Goal: Information Seeking & Learning: Check status

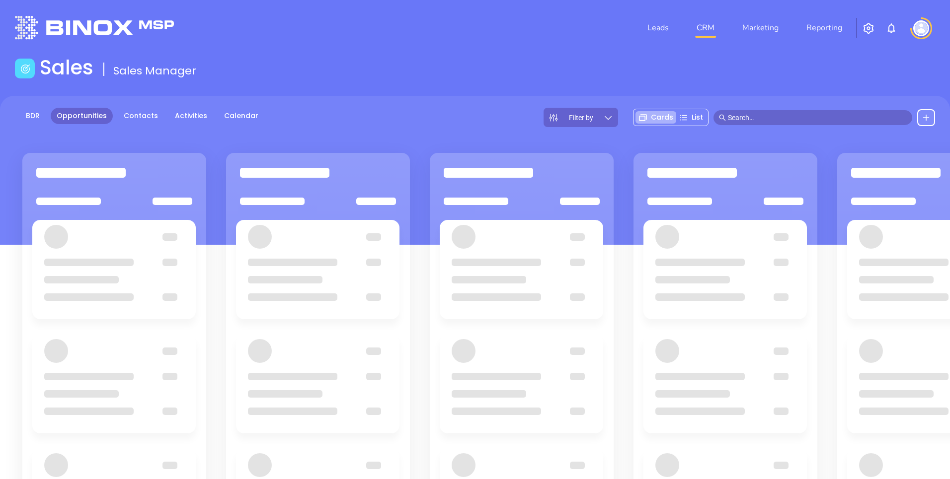
click at [868, 28] on img "button" at bounding box center [868, 28] width 12 height 12
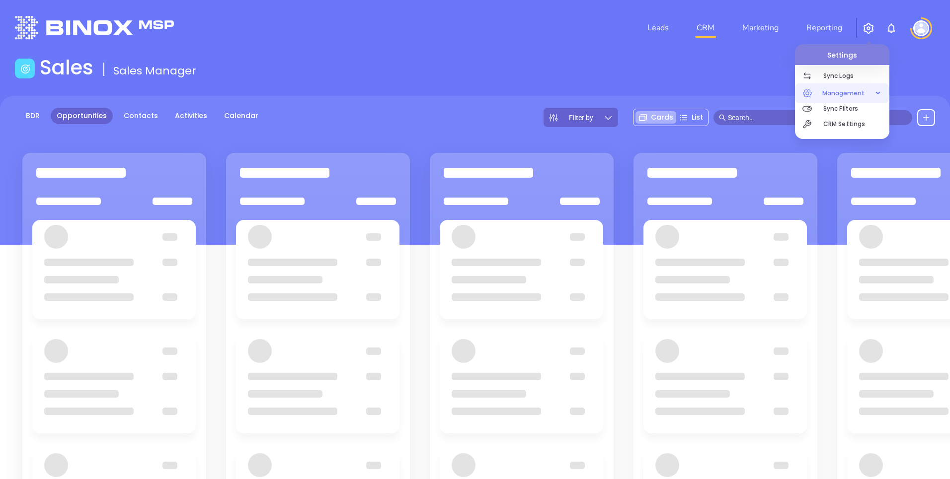
click at [848, 99] on span "Management" at bounding box center [843, 93] width 53 height 20
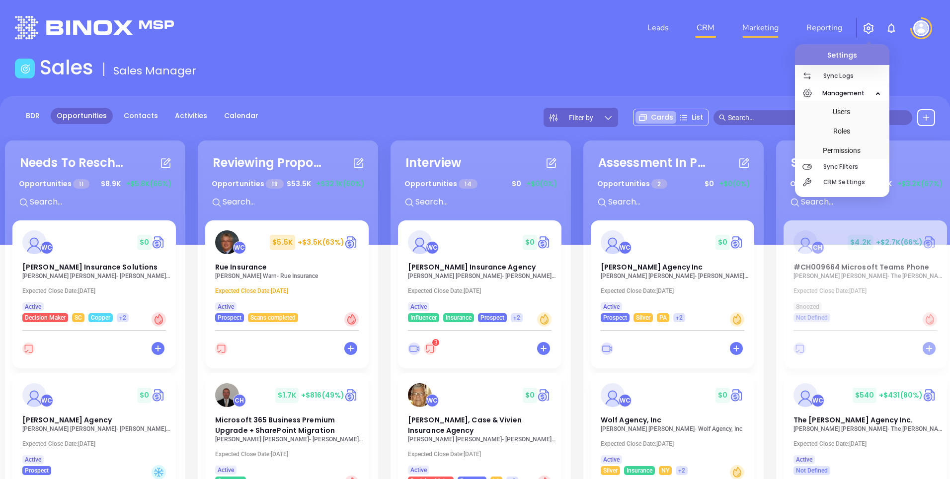
click at [762, 32] on link "Marketing" at bounding box center [760, 28] width 44 height 20
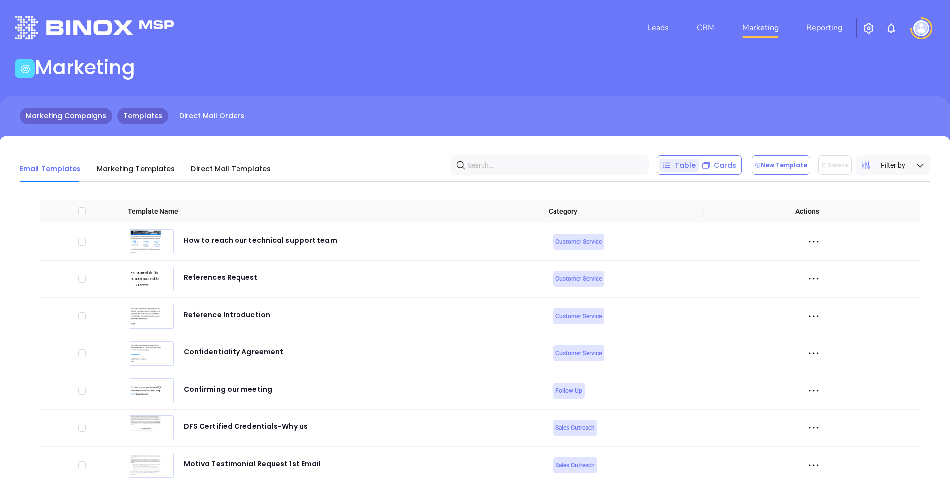
click at [73, 114] on link "Marketing Campaigns" at bounding box center [66, 116] width 92 height 16
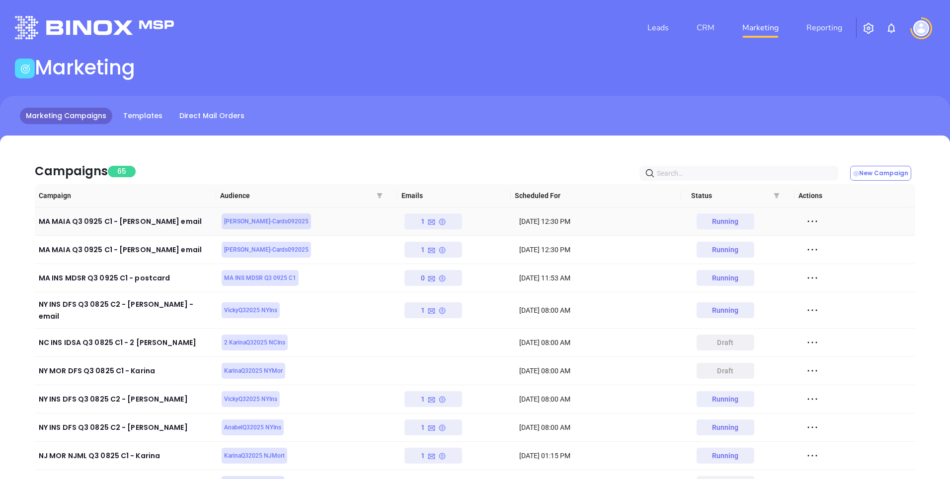
click at [430, 222] on icon at bounding box center [431, 222] width 8 height 8
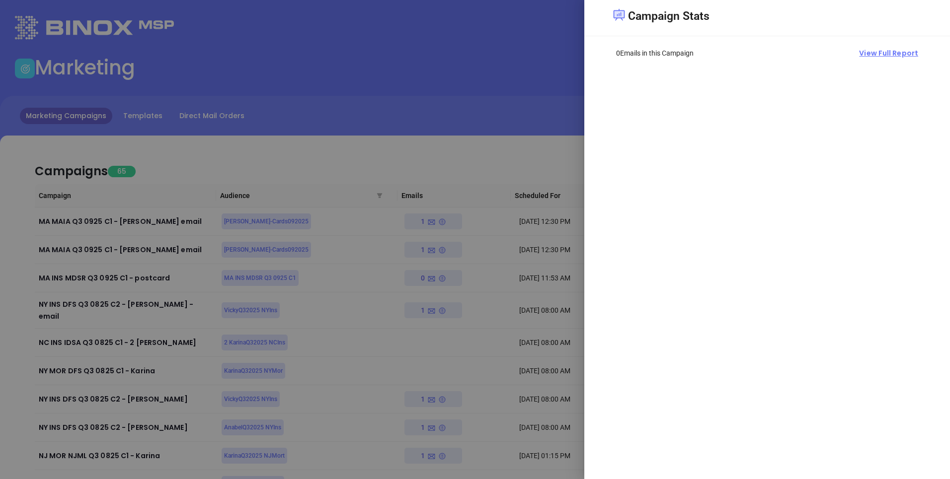
click at [885, 49] on span "View Full Report" at bounding box center [888, 53] width 59 height 10
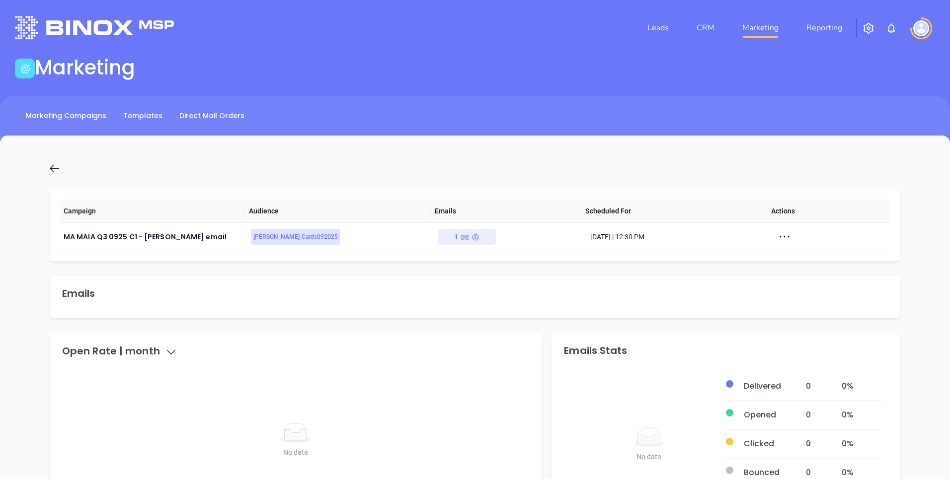
click at [52, 167] on icon at bounding box center [54, 168] width 12 height 12
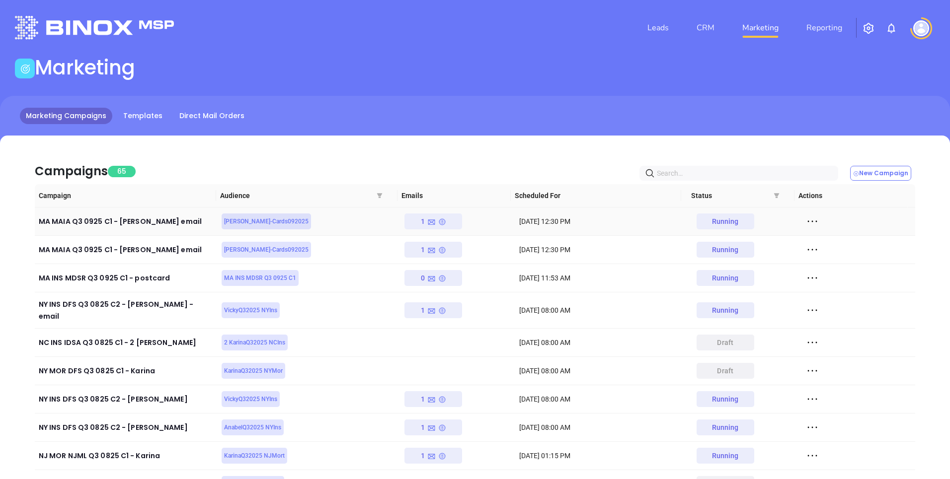
click at [430, 222] on icon at bounding box center [431, 222] width 8 height 8
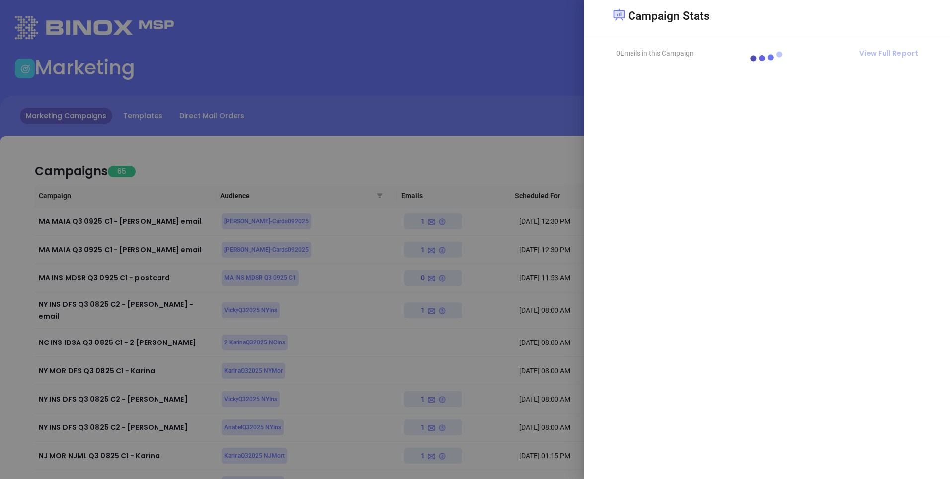
click at [480, 117] on div at bounding box center [475, 239] width 950 height 479
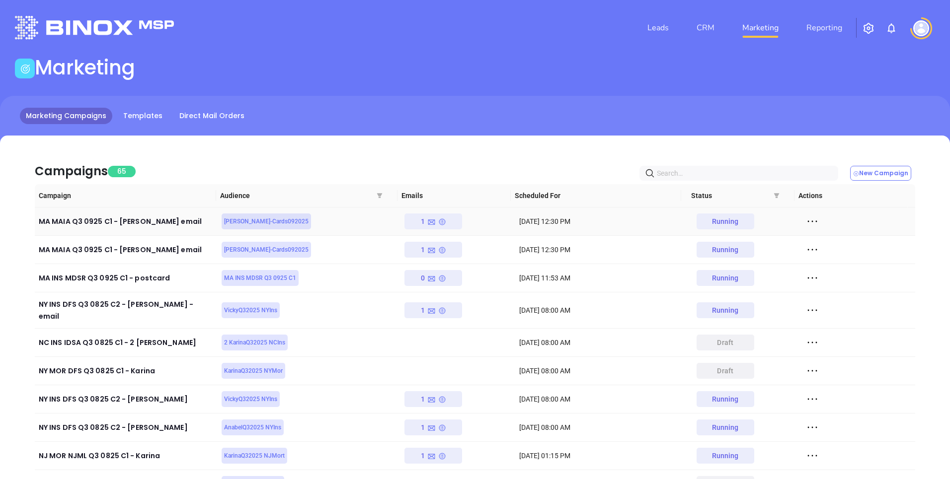
click at [805, 221] on icon at bounding box center [812, 221] width 15 height 15
click at [810, 264] on li "View" at bounding box center [851, 257] width 102 height 21
click at [721, 214] on div "Running" at bounding box center [725, 222] width 27 height 16
click at [439, 249] on icon at bounding box center [442, 250] width 6 height 6
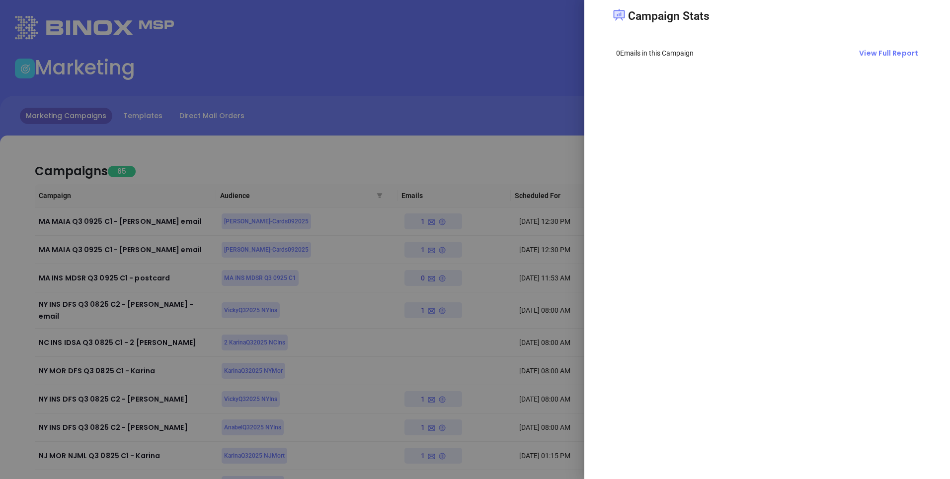
click at [482, 152] on div at bounding box center [475, 239] width 950 height 479
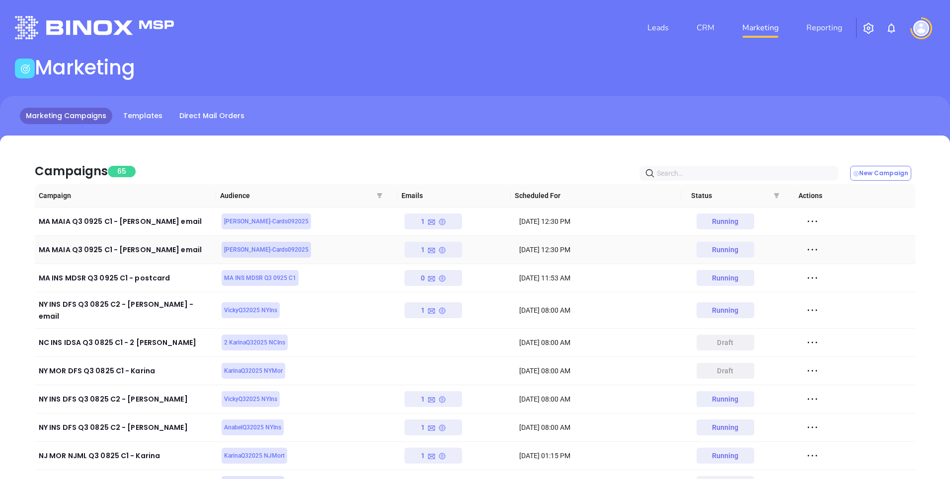
click at [811, 248] on icon at bounding box center [812, 249] width 15 height 15
click at [817, 288] on div "View" at bounding box center [851, 286] width 90 height 11
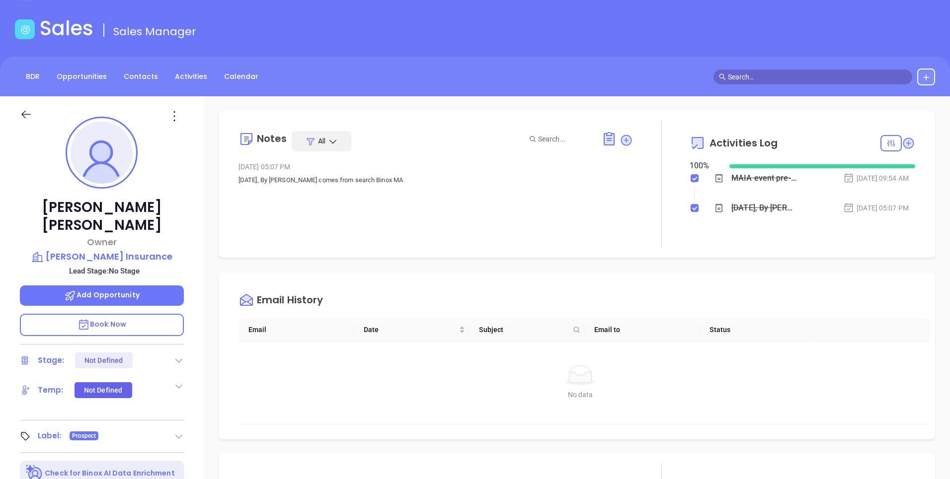
scroll to position [260, 0]
